Goal: Check status: Check status

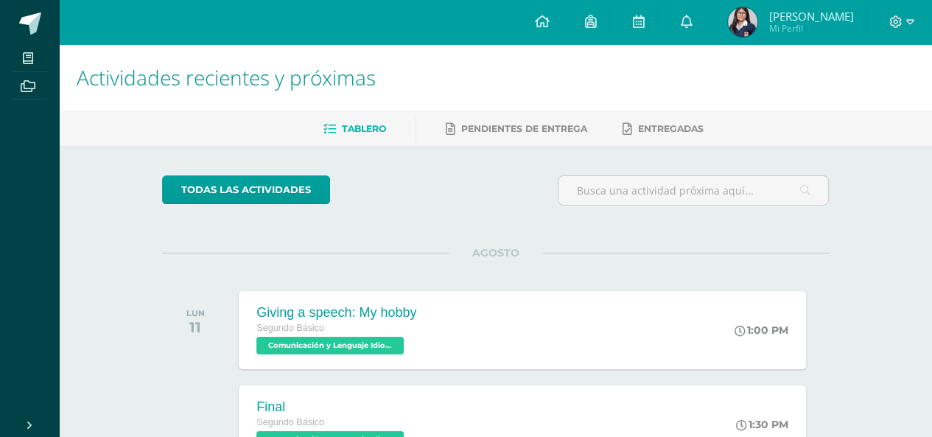
click at [800, 17] on span "[PERSON_NAME]" at bounding box center [810, 16] width 85 height 15
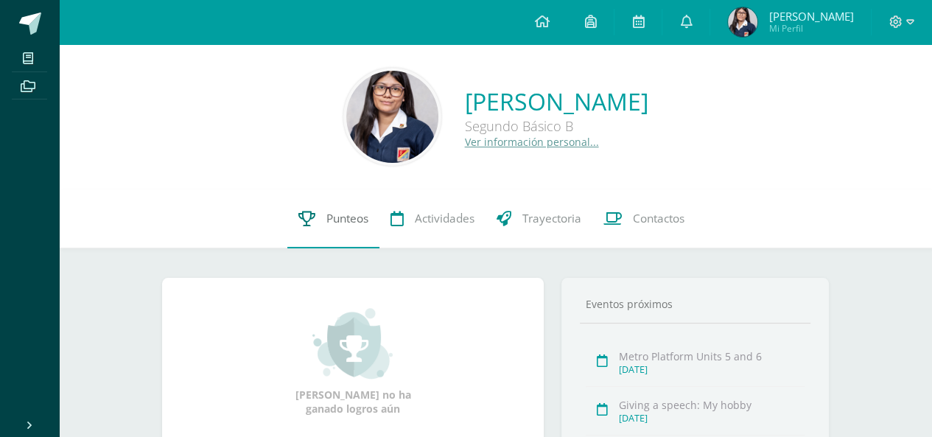
click at [346, 223] on span "Punteos" at bounding box center [347, 218] width 42 height 15
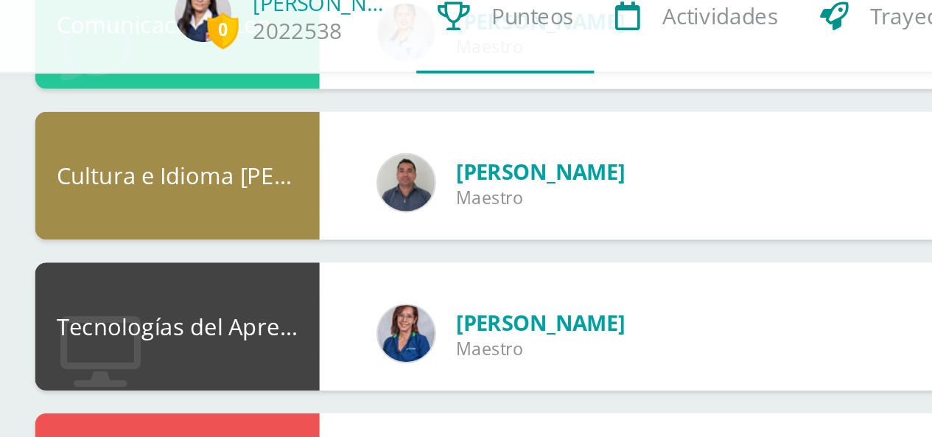
scroll to position [186, 0]
